Goal: Information Seeking & Learning: Learn about a topic

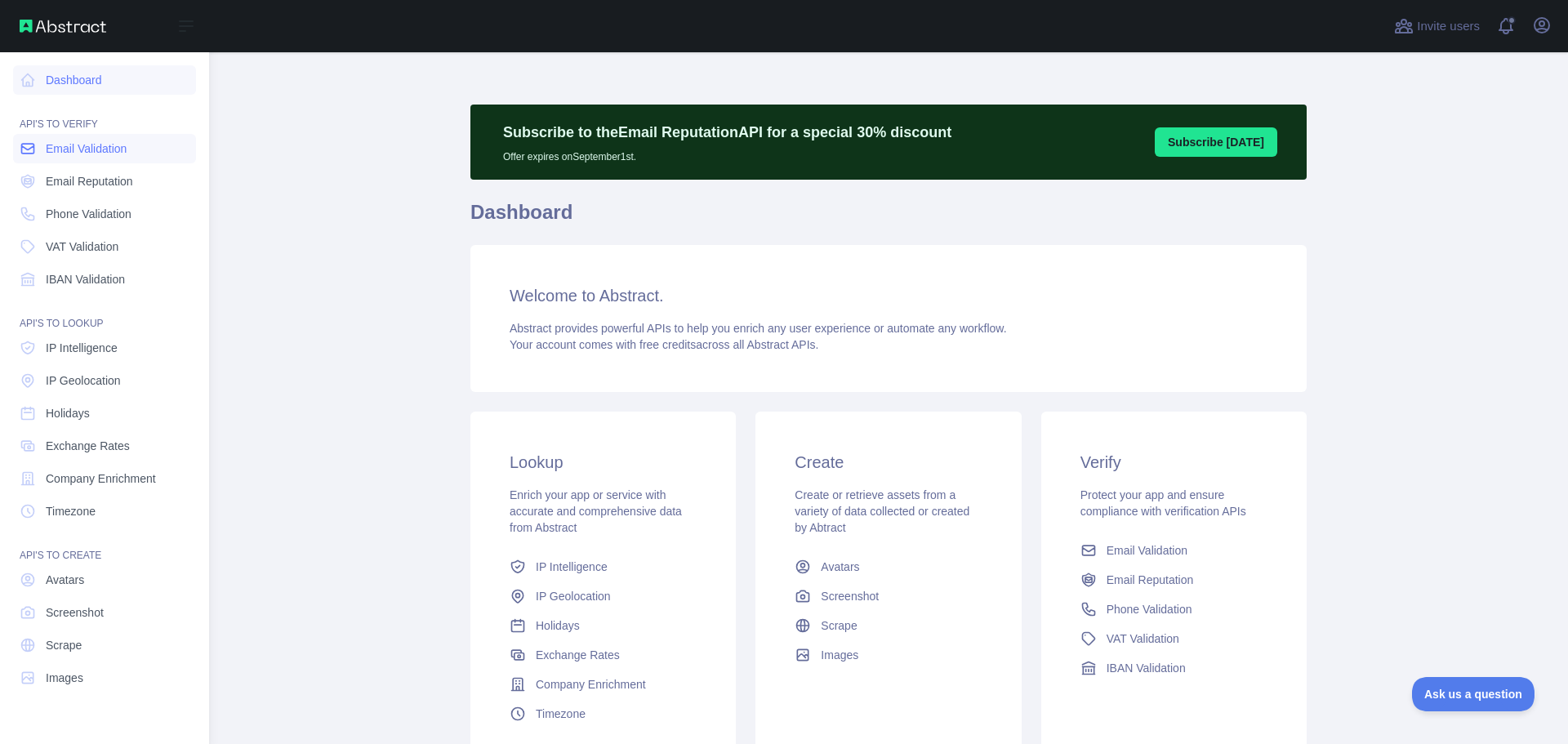
click at [60, 146] on span "Email Validation" at bounding box center [86, 149] width 81 height 16
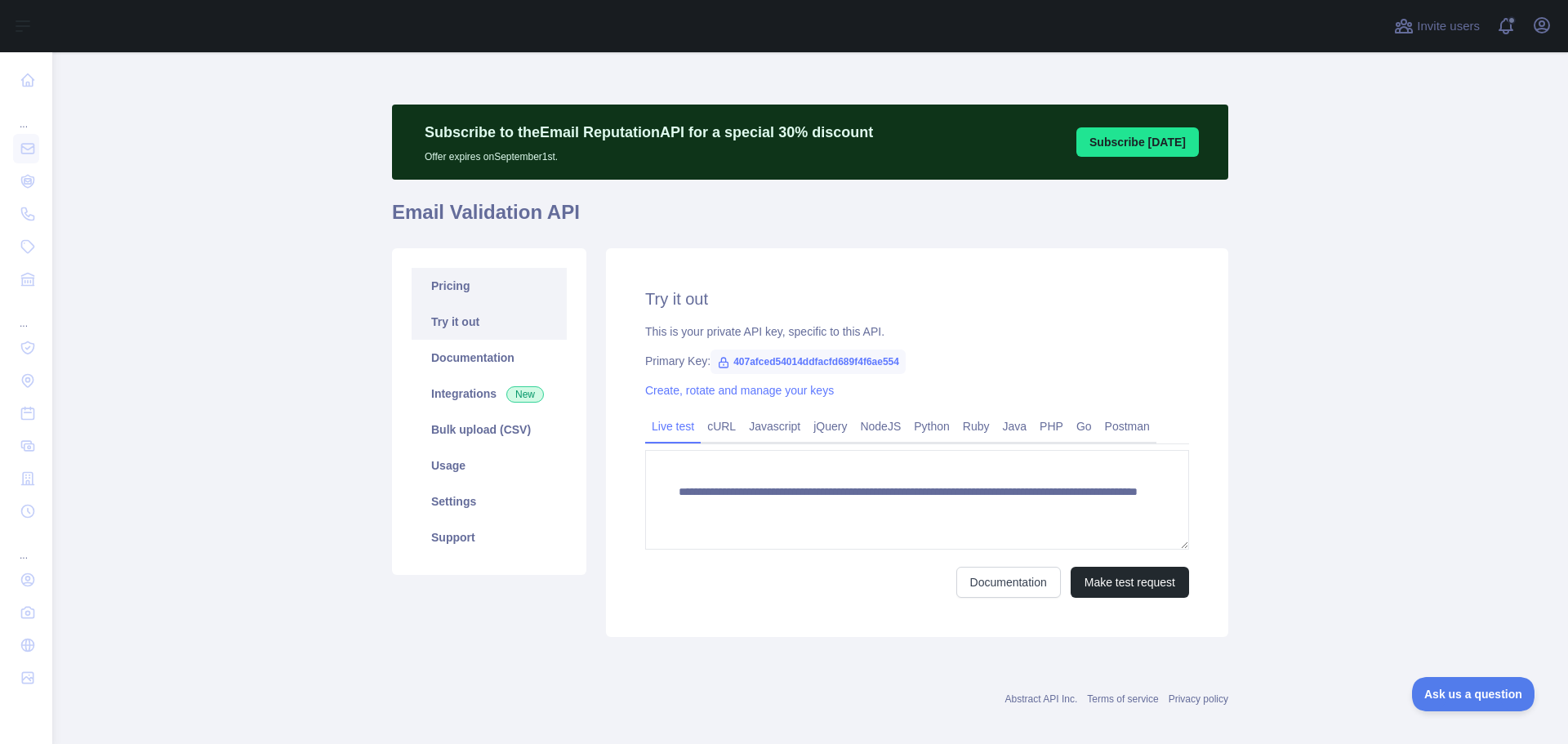
click at [439, 275] on link "Pricing" at bounding box center [489, 285] width 156 height 36
